Goal: Information Seeking & Learning: Learn about a topic

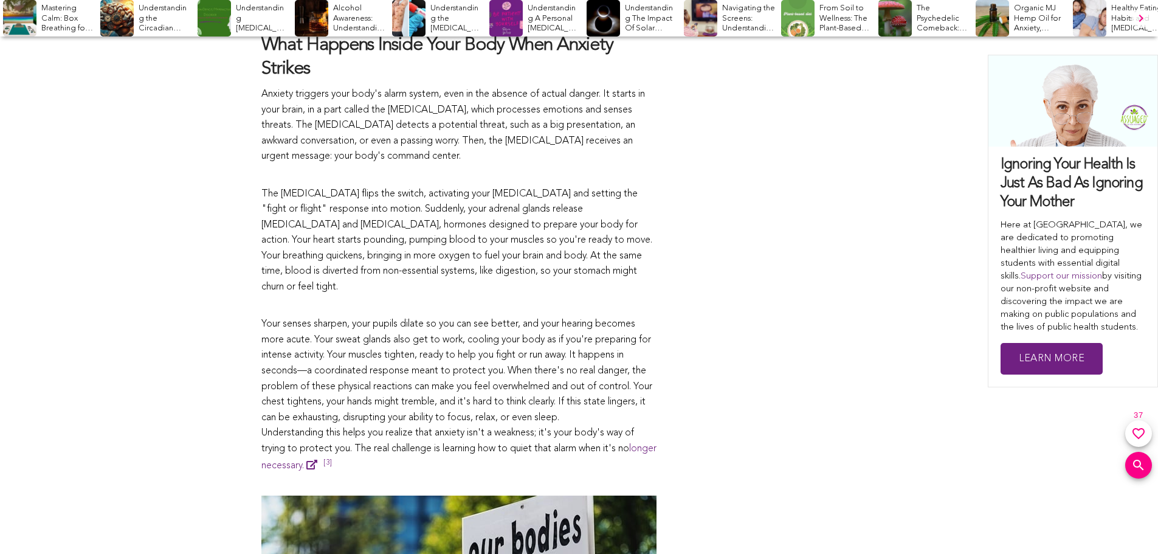
scroll to position [1697, 0]
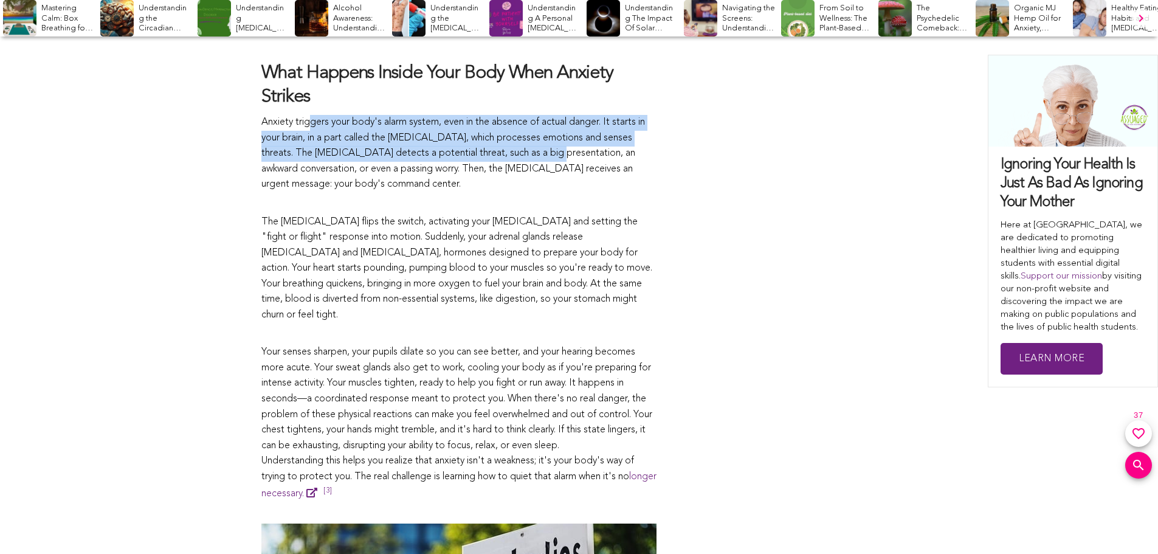
drag, startPoint x: 310, startPoint y: 118, endPoint x: 532, endPoint y: 150, distance: 224.2
click at [532, 150] on p "Anxiety triggers your body's alarm system, even in the absence of actual danger…" at bounding box center [458, 154] width 395 height 78
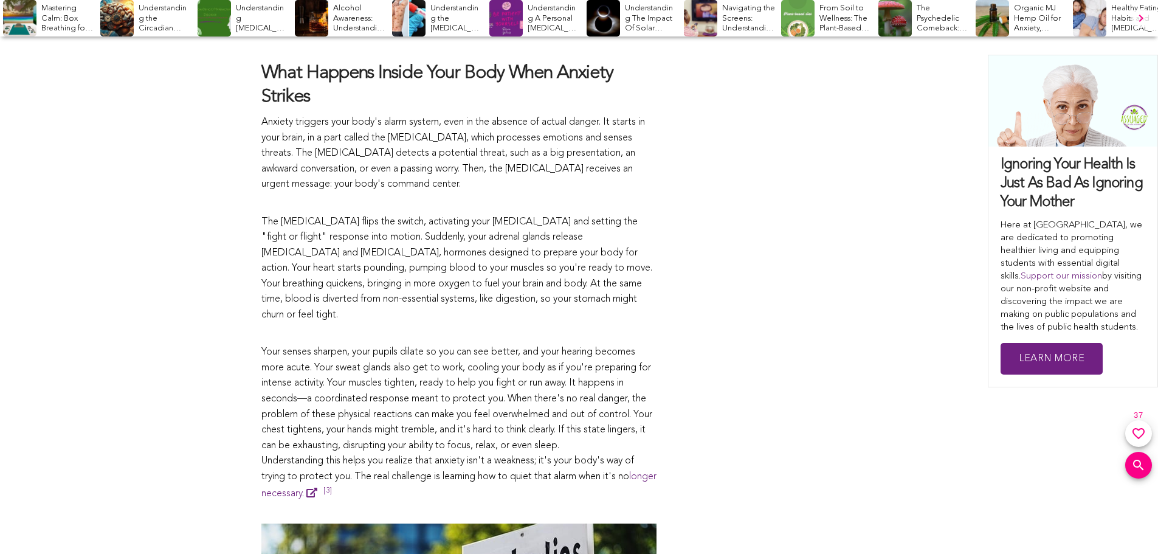
click at [548, 200] on p "The [MEDICAL_DATA] flips the switch, activating your [MEDICAL_DATA] and setting…" at bounding box center [458, 261] width 395 height 125
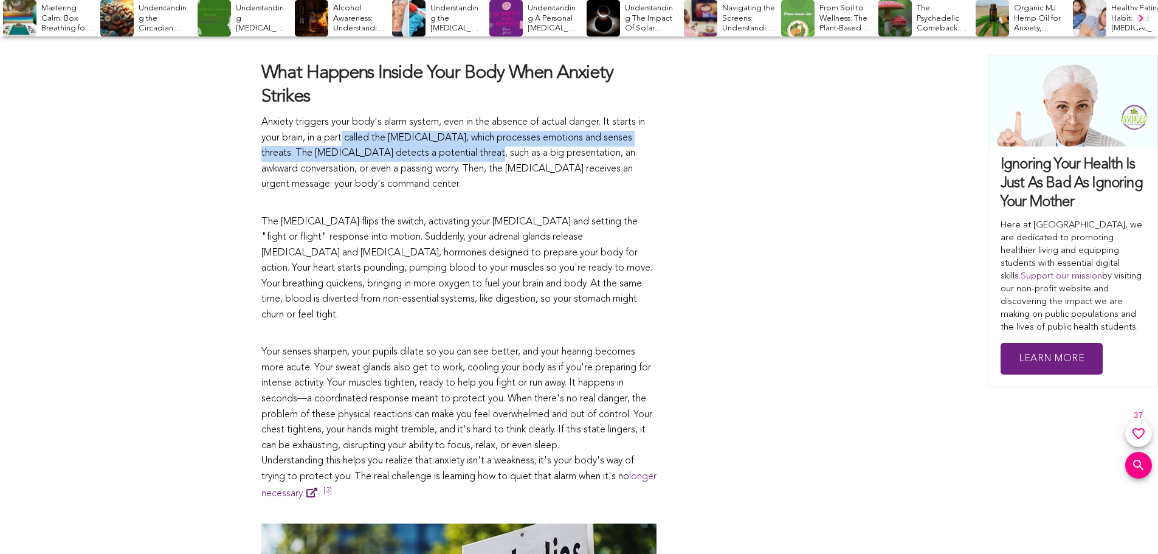
drag, startPoint x: 345, startPoint y: 130, endPoint x: 462, endPoint y: 146, distance: 117.8
click at [460, 146] on p "Anxiety triggers your body's alarm system, even in the absence of actual danger…" at bounding box center [458, 154] width 395 height 78
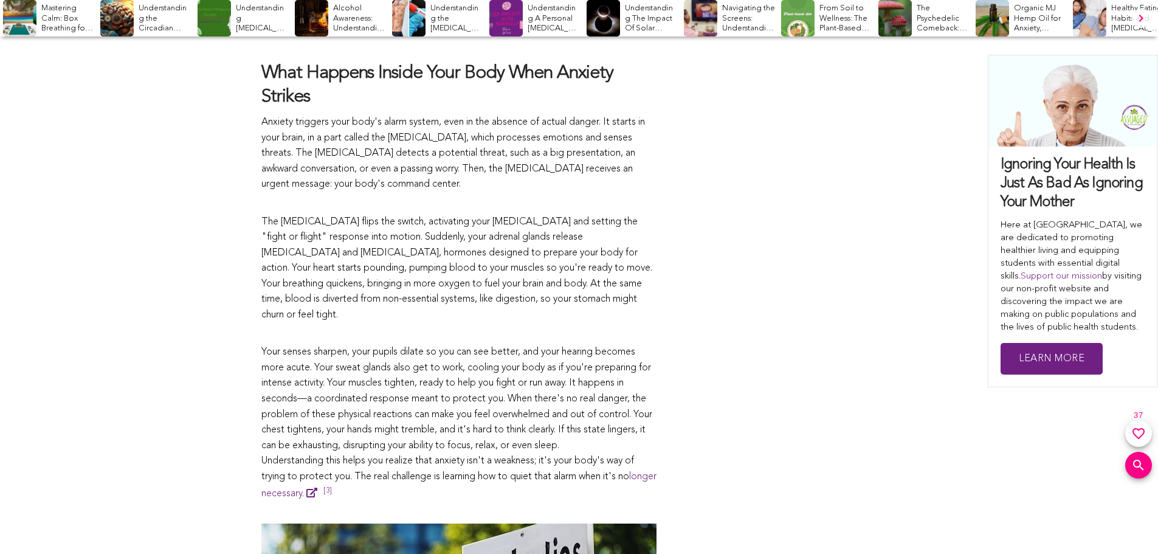
click at [494, 174] on p "Anxiety triggers your body's alarm system, even in the absence of actual danger…" at bounding box center [458, 154] width 395 height 78
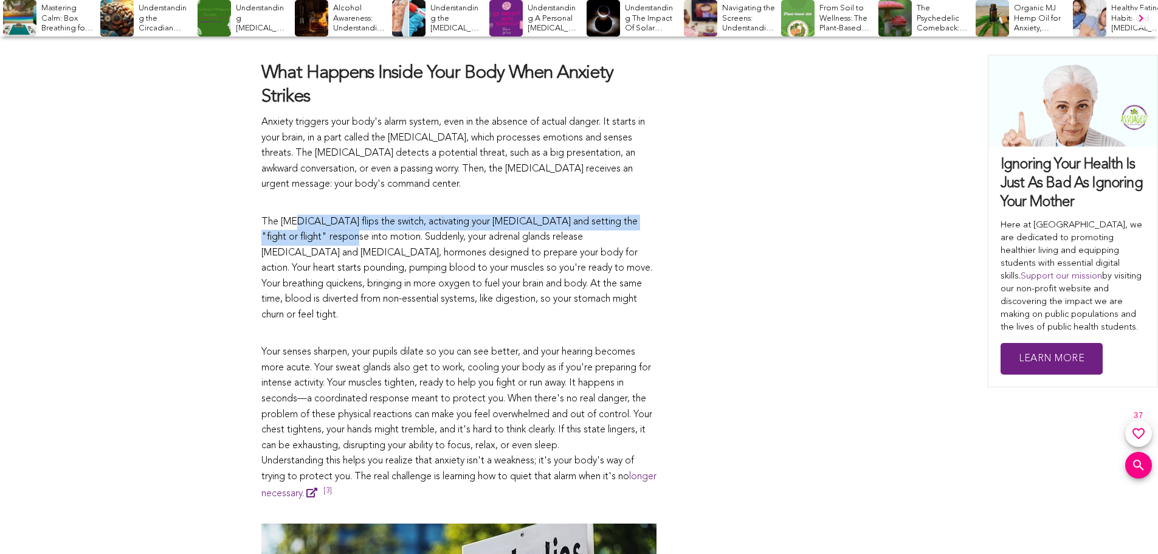
drag, startPoint x: 306, startPoint y: 223, endPoint x: 458, endPoint y: 277, distance: 161.3
click at [441, 267] on p "The [MEDICAL_DATA] flips the switch, activating your [MEDICAL_DATA] and setting…" at bounding box center [458, 261] width 395 height 125
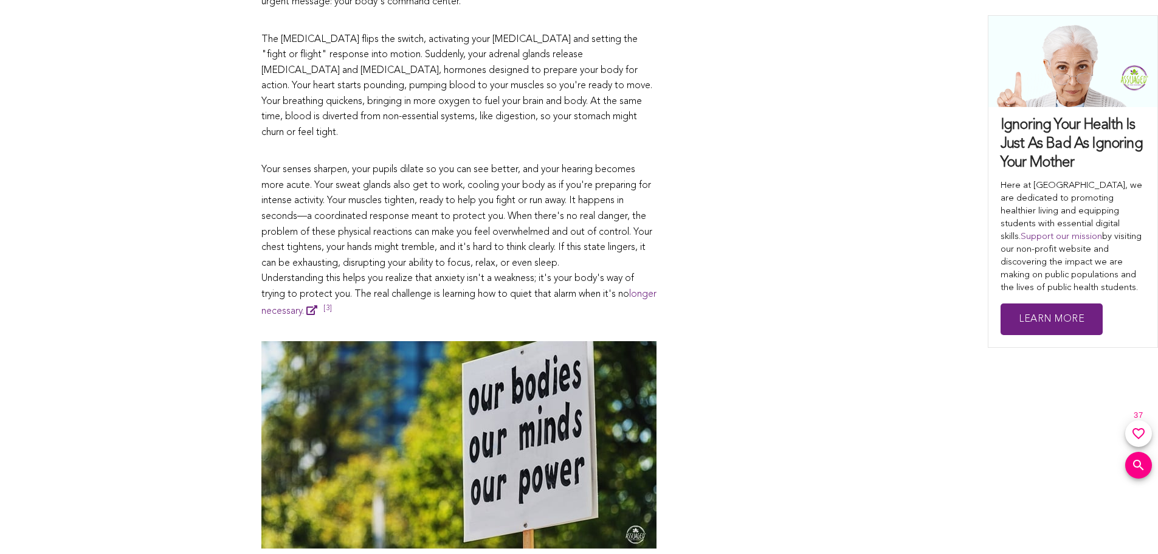
click at [479, 223] on p "Your senses sharpen, your pupils dilate so you can see better, and your hearing…" at bounding box center [458, 233] width 395 height 173
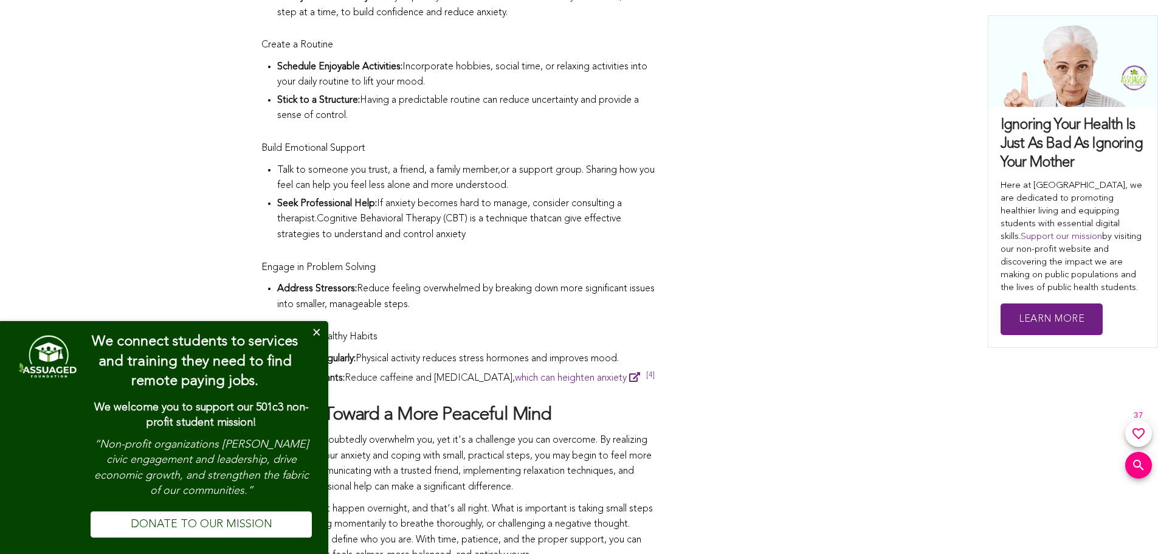
scroll to position [2730, 0]
drag, startPoint x: 416, startPoint y: 224, endPoint x: 740, endPoint y: 201, distance: 324.7
drag, startPoint x: 677, startPoint y: 261, endPoint x: 664, endPoint y: 269, distance: 15.0
